Goal: Answer question/provide support

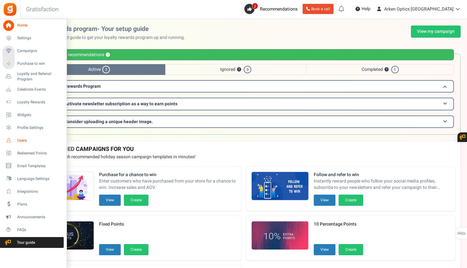
click at [21, 142] on span "Users" at bounding box center [39, 140] width 45 height 5
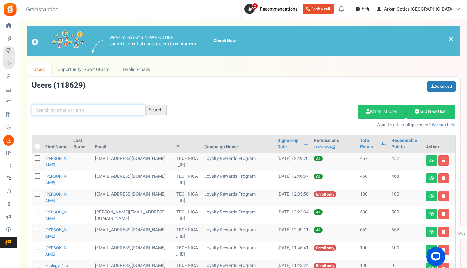
click at [75, 111] on input "text" at bounding box center [88, 109] width 113 height 11
paste input "[EMAIL_ADDRESS][DOMAIN_NAME]"
type input "[EMAIL_ADDRESS][DOMAIN_NAME]"
click at [159, 109] on div "Search" at bounding box center [156, 109] width 22 height 11
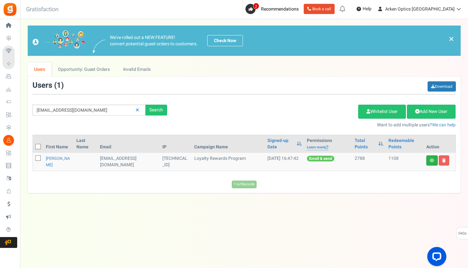
click at [430, 160] on icon at bounding box center [432, 160] width 4 height 4
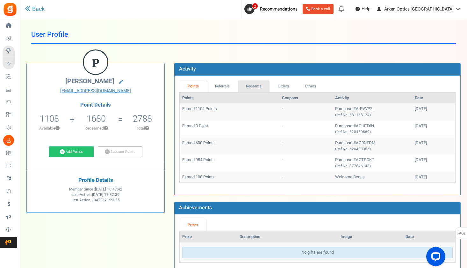
click at [248, 87] on link "Redeems" at bounding box center [254, 86] width 32 height 12
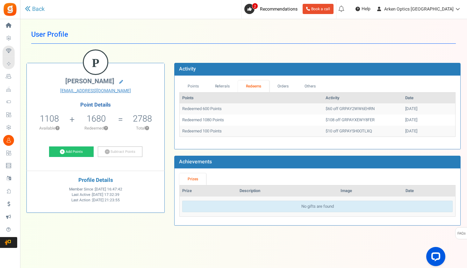
click at [280, 79] on div "Points Referrals Redeems Orders Others Points Activity Date Redeemed 600 Points…" at bounding box center [318, 111] width 286 height 73
click at [286, 84] on link "Orders" at bounding box center [282, 86] width 27 height 12
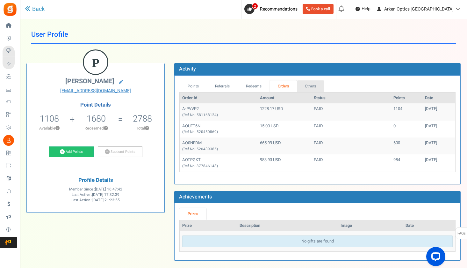
click at [302, 85] on link "Others" at bounding box center [310, 86] width 27 height 12
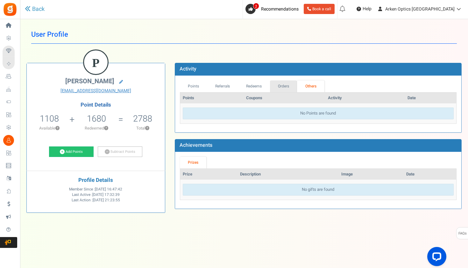
click at [284, 85] on link "Orders" at bounding box center [283, 86] width 27 height 12
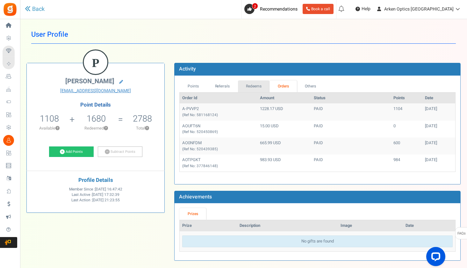
click at [262, 89] on link "Redeems" at bounding box center [254, 86] width 32 height 12
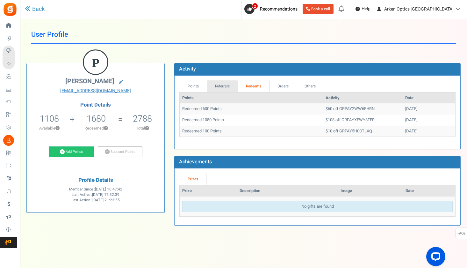
click at [227, 87] on link "Referrals" at bounding box center [222, 86] width 31 height 12
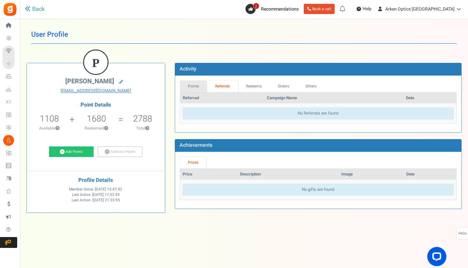
click at [196, 84] on link "Points" at bounding box center [193, 86] width 27 height 12
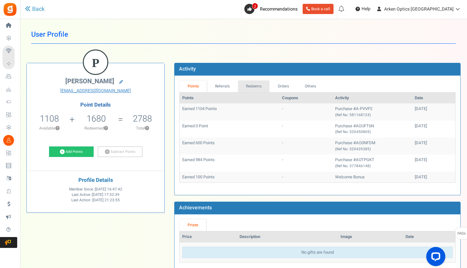
click at [247, 81] on link "Redeems" at bounding box center [254, 86] width 32 height 12
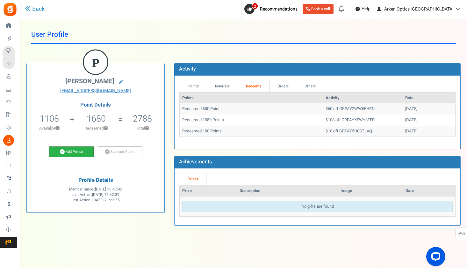
click at [78, 152] on link "Add Points" at bounding box center [71, 151] width 45 height 11
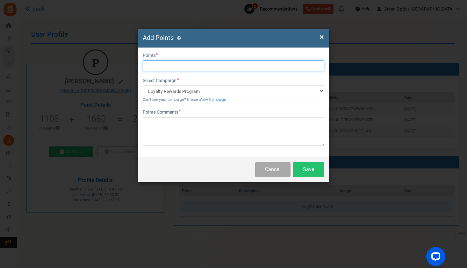
click at [196, 60] on input "text" at bounding box center [234, 65] width 182 height 11
type input "600"
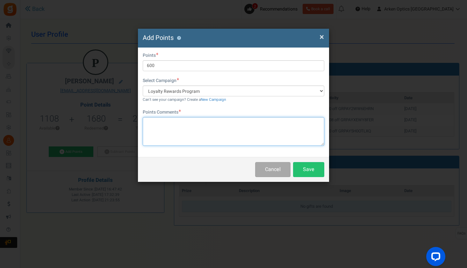
click at [198, 125] on textarea at bounding box center [234, 131] width 182 height 29
type textarea "his points disappeared and he couldn't place them back into his account-[PERSON…"
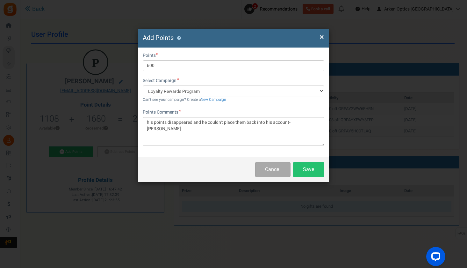
click at [321, 39] on span "×" at bounding box center [321, 37] width 4 height 12
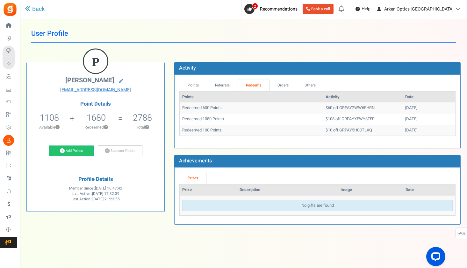
scroll to position [1, 0]
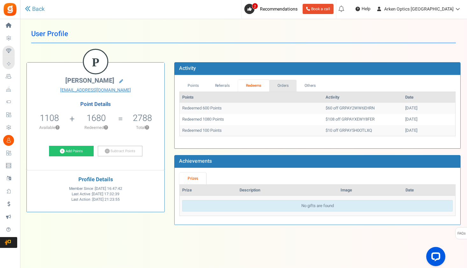
click at [274, 83] on link "Orders" at bounding box center [282, 86] width 27 height 12
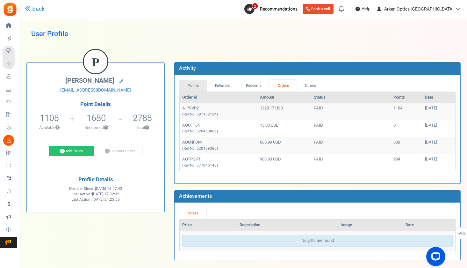
click at [196, 83] on link "Points" at bounding box center [192, 86] width 27 height 12
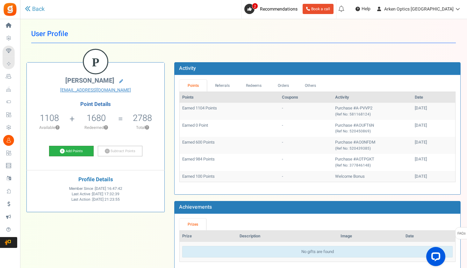
click at [79, 149] on link "Add Points" at bounding box center [71, 151] width 45 height 11
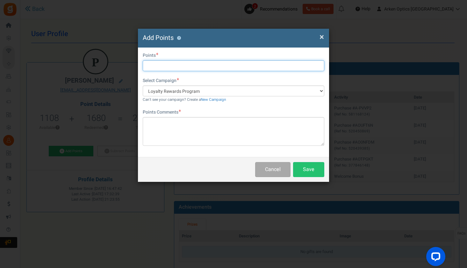
click at [177, 68] on input "text" at bounding box center [234, 65] width 182 height 11
type input "600"
click at [319, 36] on h4 "Add Points ?" at bounding box center [234, 37] width 182 height 9
click at [321, 36] on span "×" at bounding box center [321, 37] width 4 height 12
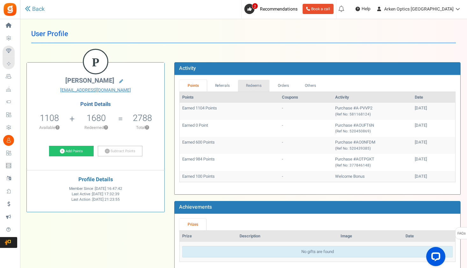
click at [252, 83] on link "Redeems" at bounding box center [254, 86] width 32 height 12
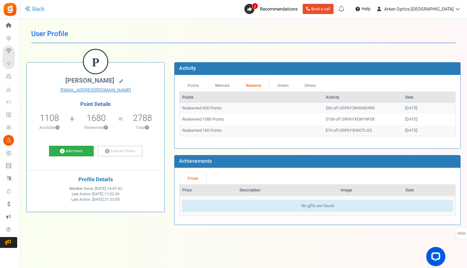
click at [80, 154] on link "Add Points" at bounding box center [71, 151] width 45 height 11
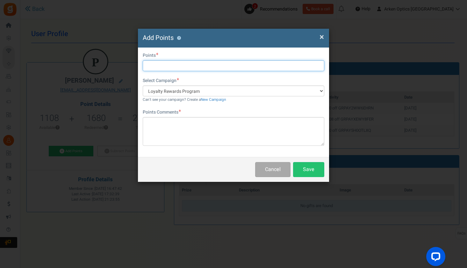
click at [206, 65] on input "text" at bounding box center [234, 65] width 182 height 11
type input "600"
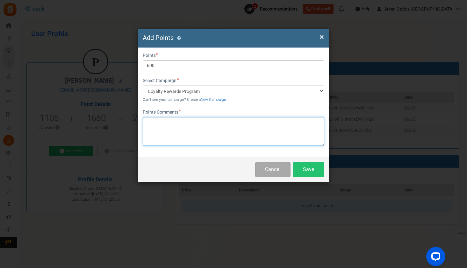
click at [192, 124] on textarea at bounding box center [234, 131] width 182 height 29
click at [182, 126] on textarea "his points dissapeared" at bounding box center [234, 131] width 182 height 29
click at [192, 118] on textarea "his points dissapeared" at bounding box center [234, 131] width 182 height 29
click at [192, 122] on textarea "his points dissapeared" at bounding box center [234, 131] width 182 height 29
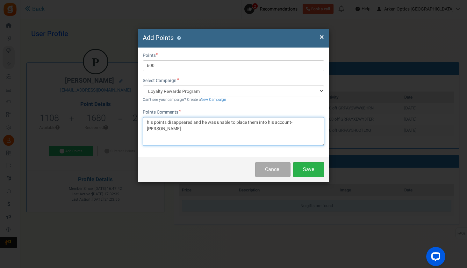
type textarea "his points disappeared and he was unable to place them into his account-[PERSON…"
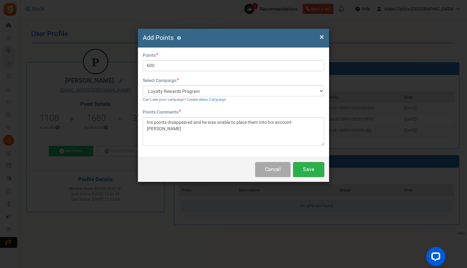
click at [306, 164] on button "Save" at bounding box center [308, 169] width 31 height 15
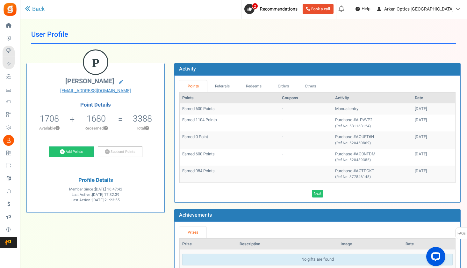
scroll to position [0, 0]
